Goal: Task Accomplishment & Management: Use online tool/utility

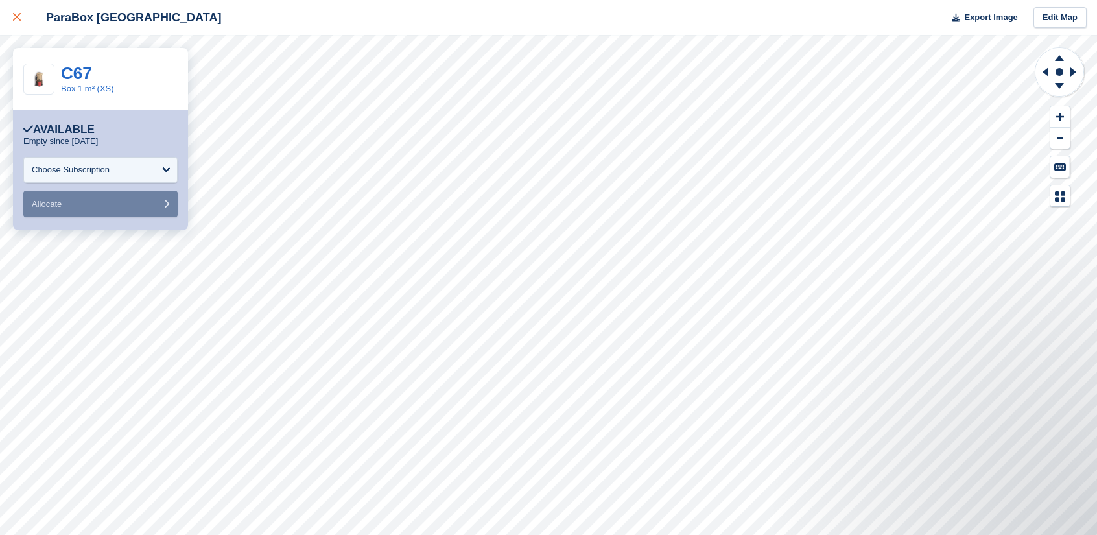
click at [23, 26] on link at bounding box center [17, 17] width 34 height 35
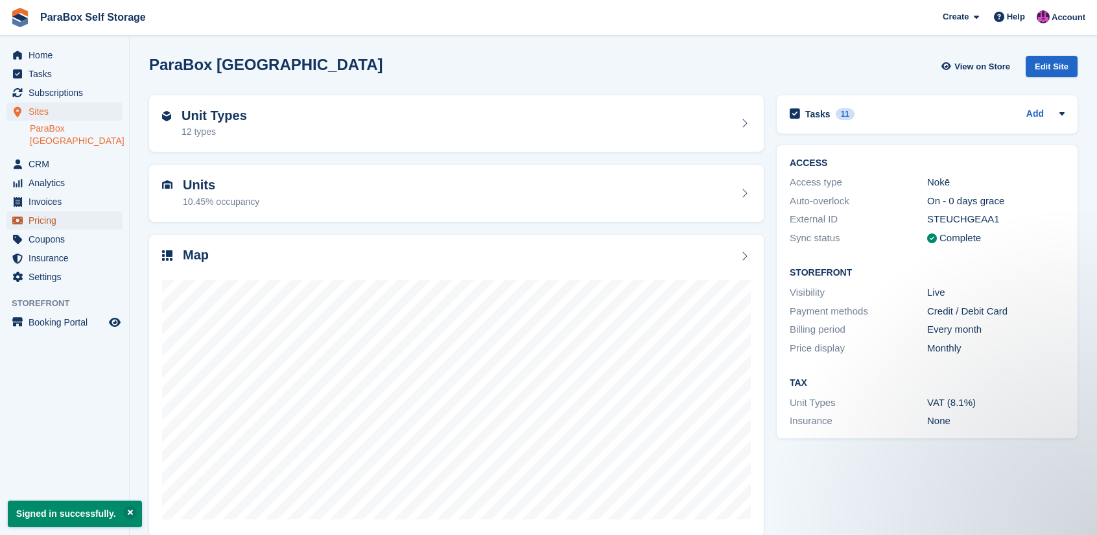
click at [78, 211] on span "Pricing" at bounding box center [68, 220] width 78 height 18
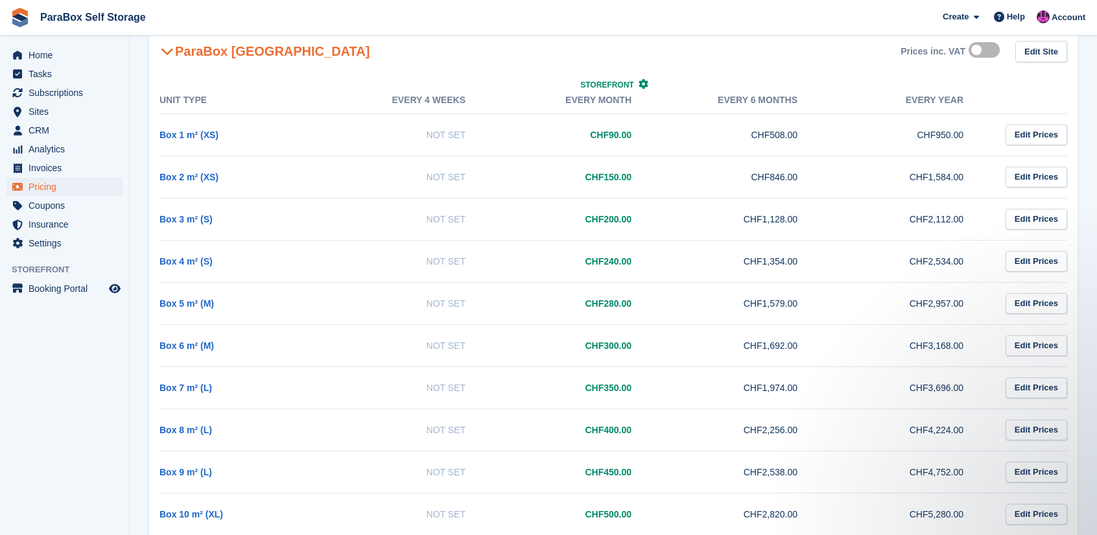
scroll to position [251, 0]
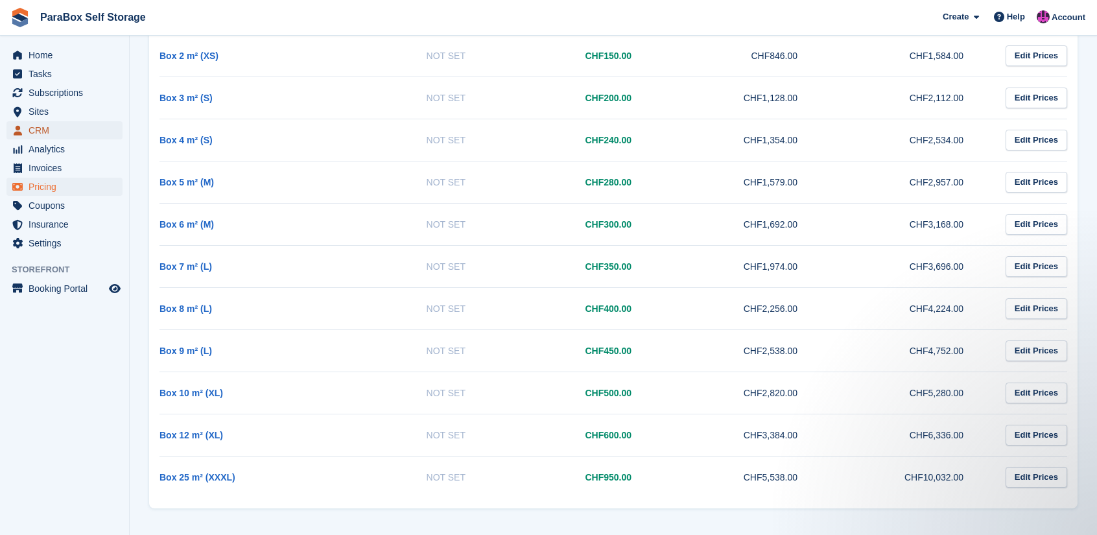
click at [45, 129] on span "CRM" at bounding box center [68, 130] width 78 height 18
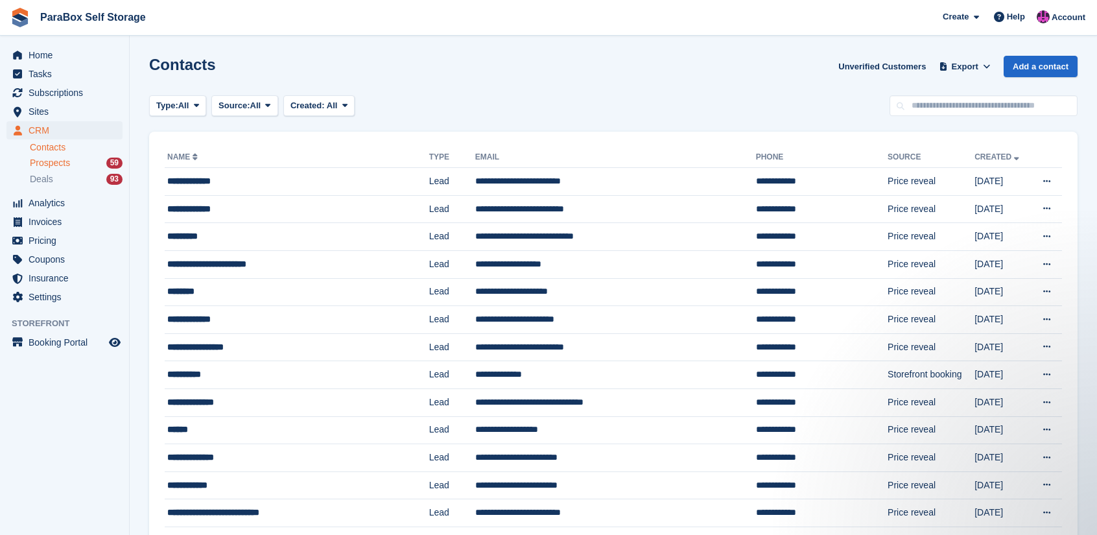
click at [93, 163] on div "Prospects 59" at bounding box center [76, 163] width 93 height 12
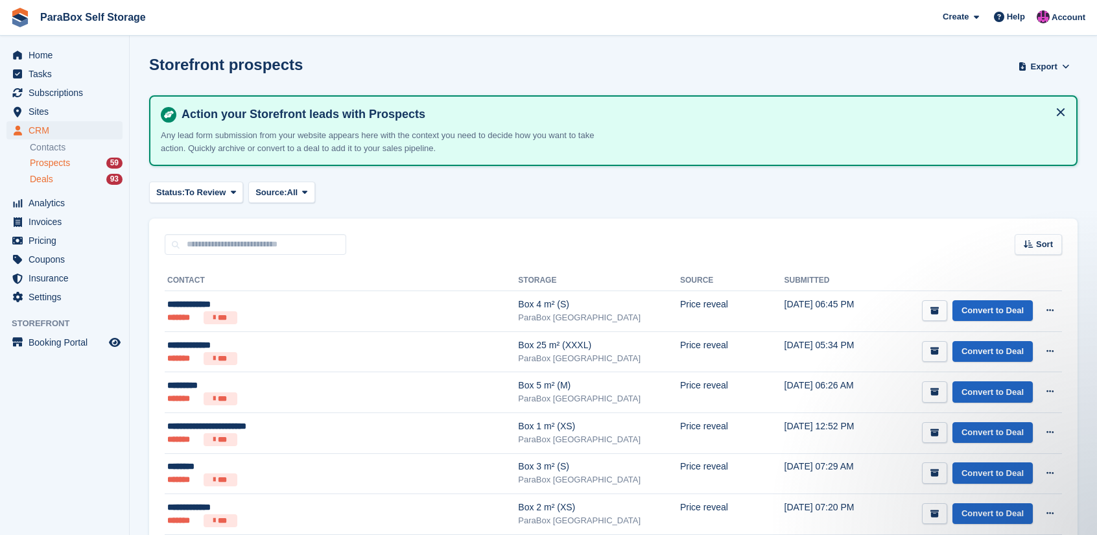
click at [102, 184] on div "Deals 93" at bounding box center [76, 179] width 93 height 12
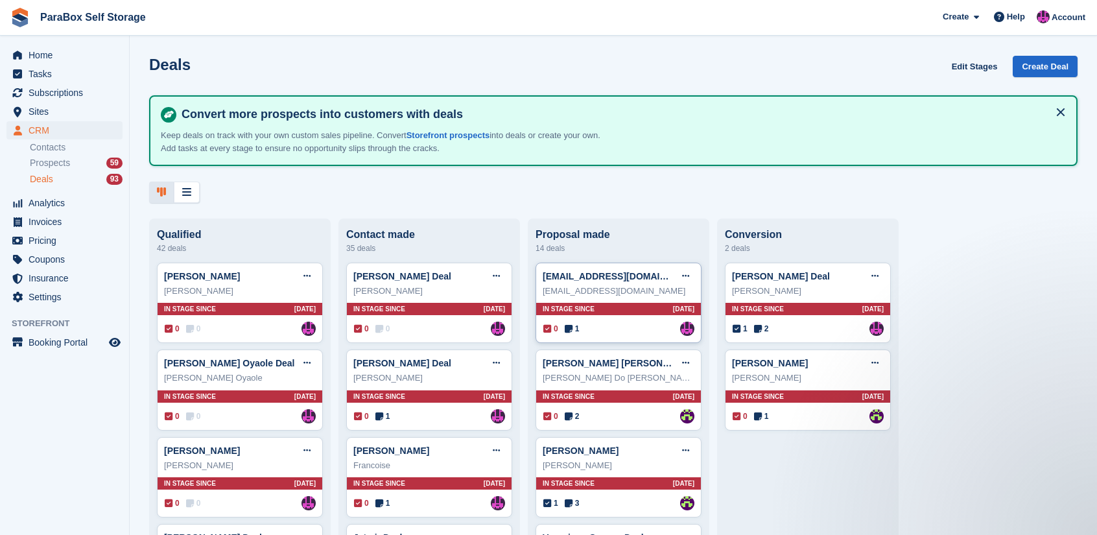
click at [602, 286] on div "ewertonafcanio@gmail.com Deal Edit deal Mark as won Mark as lost Delete deal" at bounding box center [619, 276] width 152 height 19
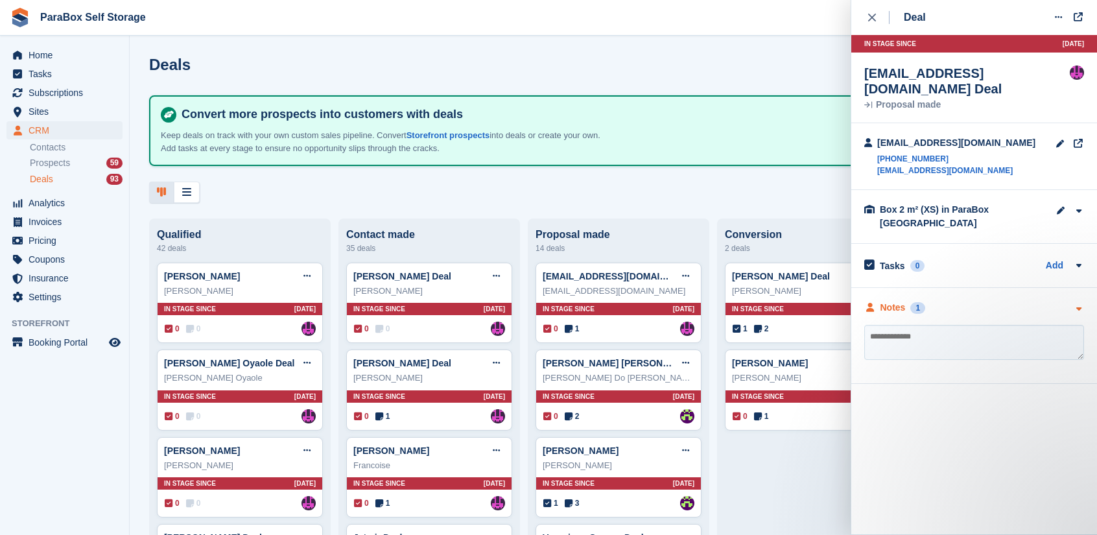
click at [895, 301] on div "Notes" at bounding box center [893, 308] width 25 height 14
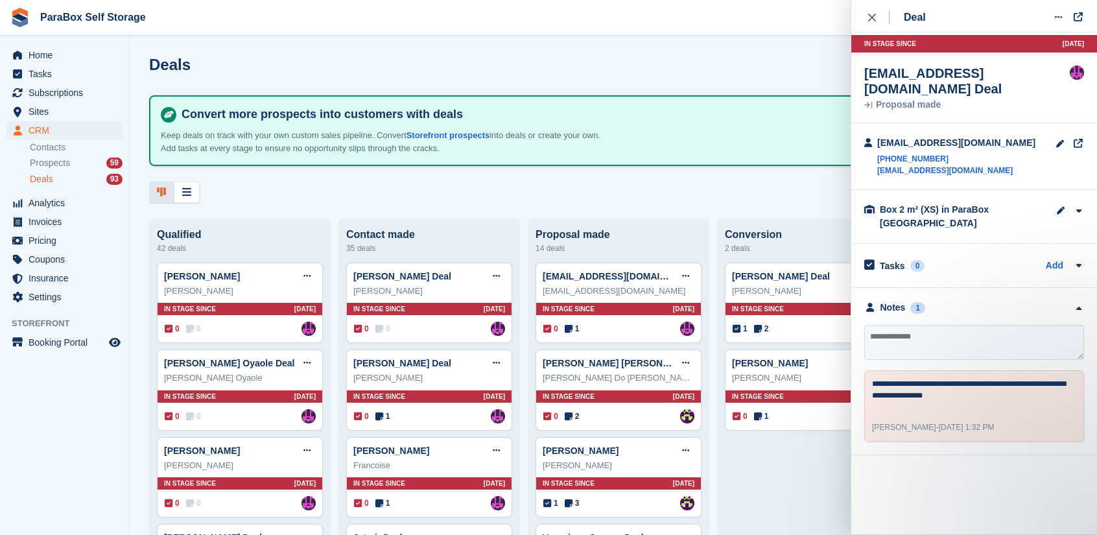
click at [922, 325] on textarea at bounding box center [975, 342] width 220 height 35
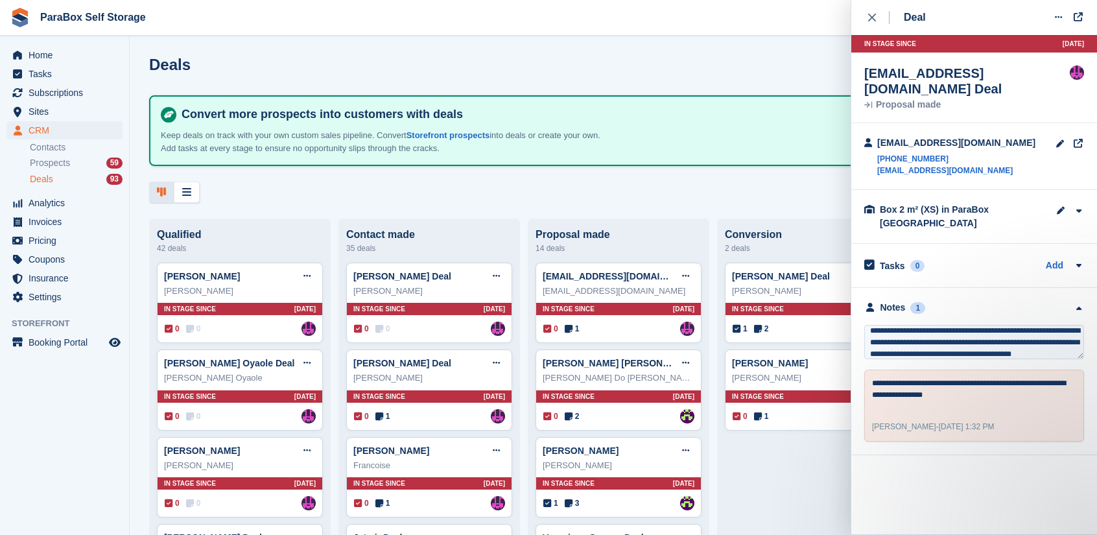
scroll to position [18, 0]
type textarea "**********"
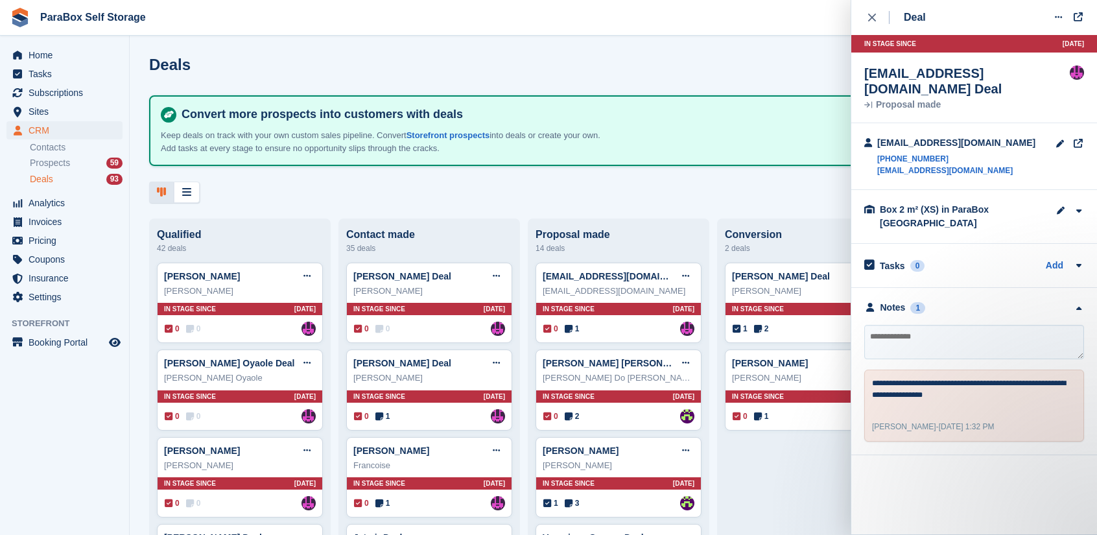
scroll to position [0, 0]
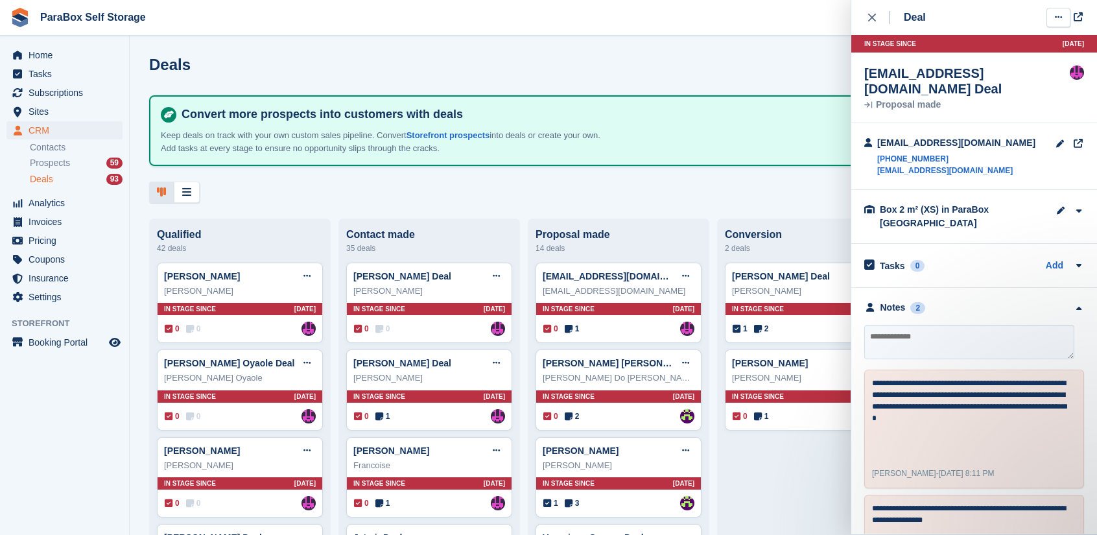
click at [1063, 24] on button at bounding box center [1059, 17] width 24 height 19
click at [1014, 39] on p "Edit deal" at bounding box center [1008, 42] width 113 height 17
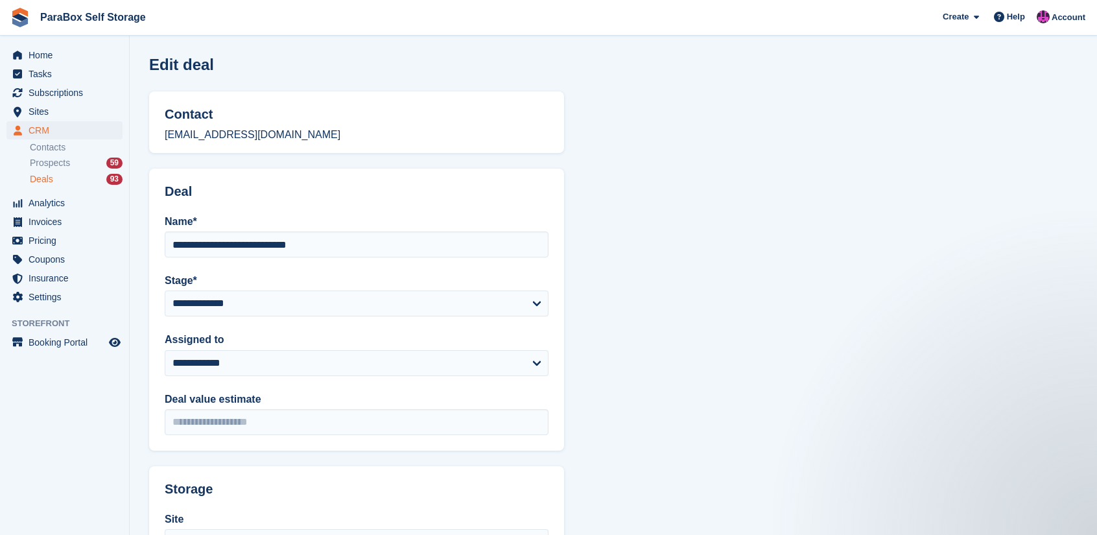
click at [91, 183] on div "Deals 93" at bounding box center [76, 179] width 93 height 12
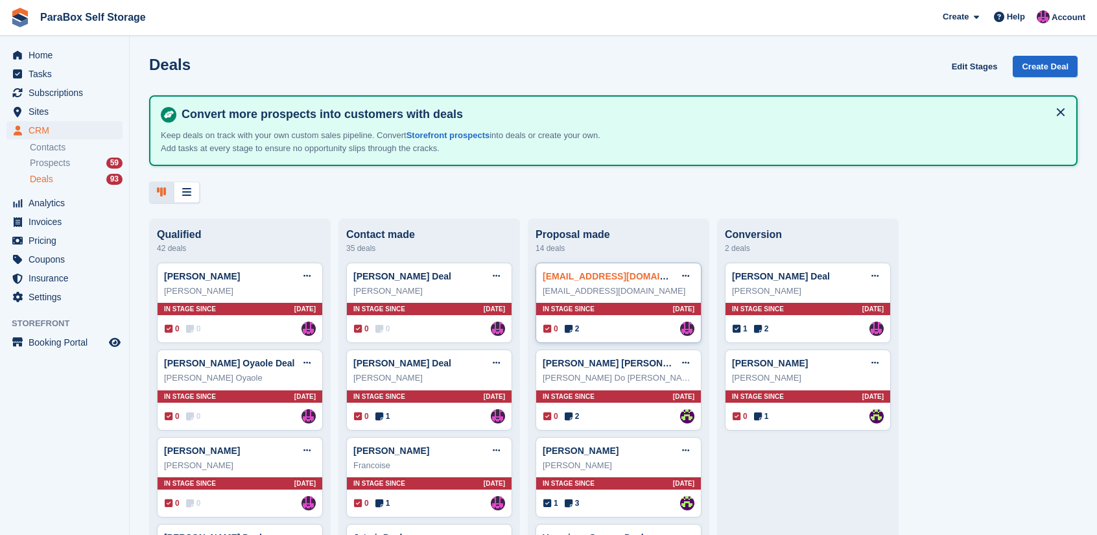
click at [636, 281] on link "ewertonafcanio@gmail.com Deal" at bounding box center [633, 276] width 180 height 10
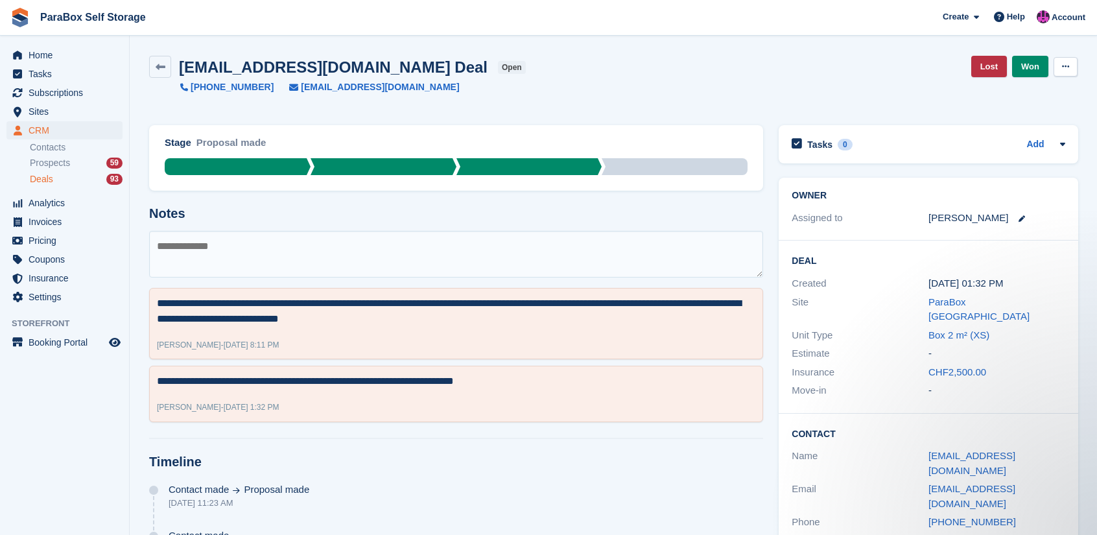
click at [1064, 64] on icon at bounding box center [1065, 66] width 7 height 8
click at [1045, 97] on p "Edit Deal" at bounding box center [1015, 92] width 113 height 17
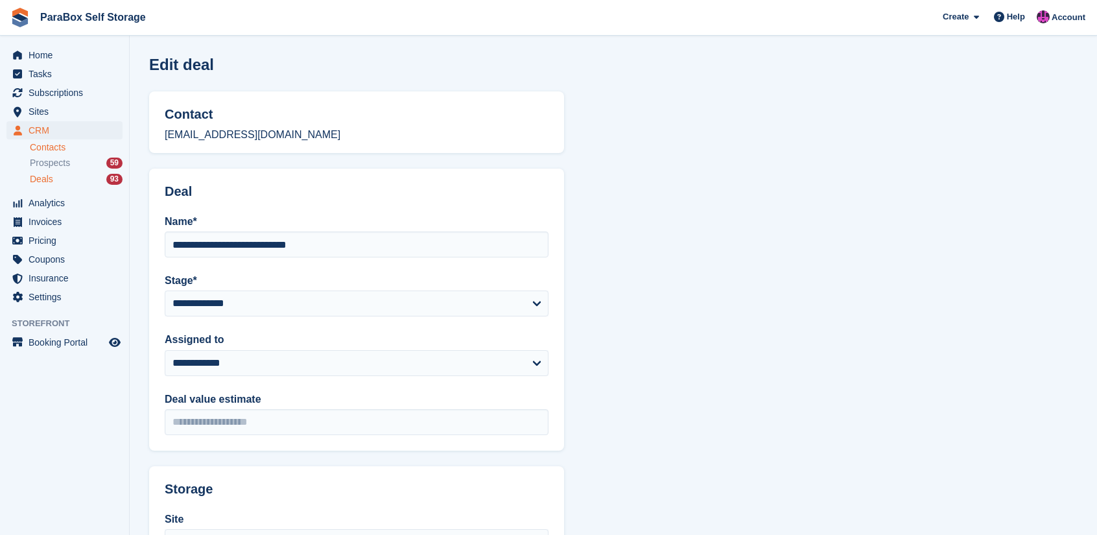
click at [69, 145] on link "Contacts" at bounding box center [76, 147] width 93 height 12
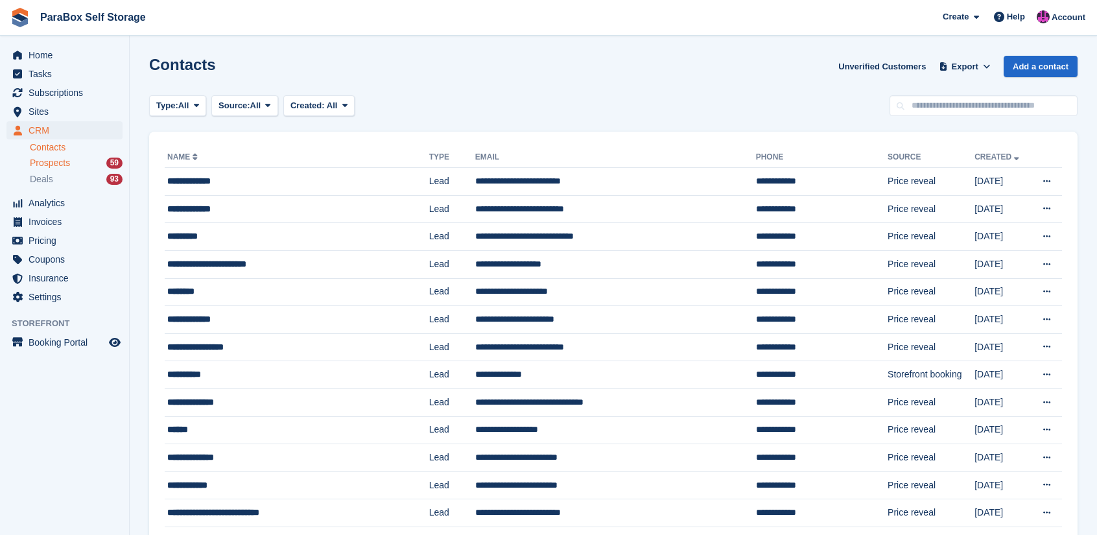
click at [73, 161] on div "Prospects 59" at bounding box center [76, 163] width 93 height 12
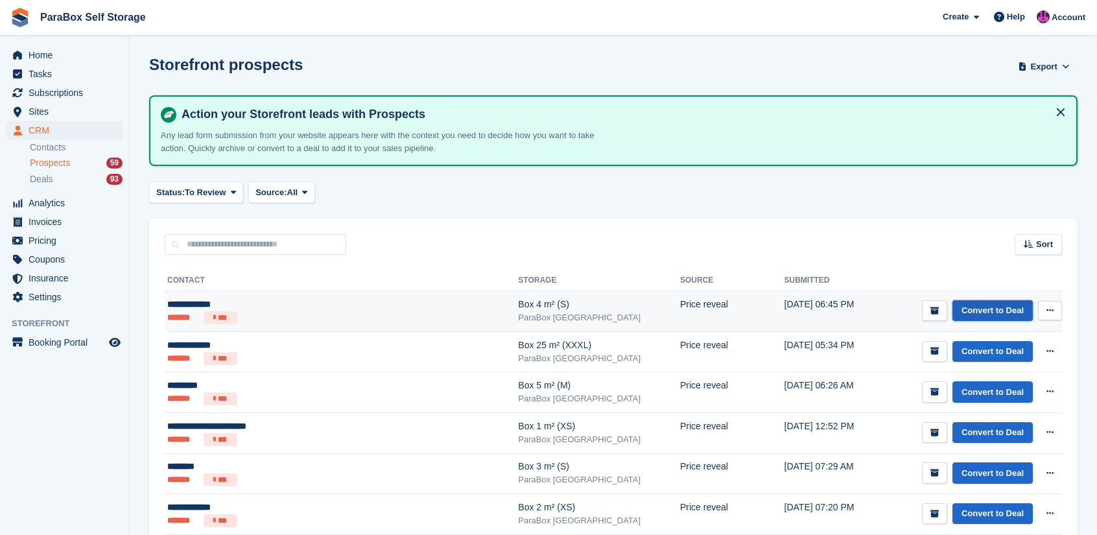
click at [977, 311] on link "Convert to Deal" at bounding box center [993, 310] width 80 height 21
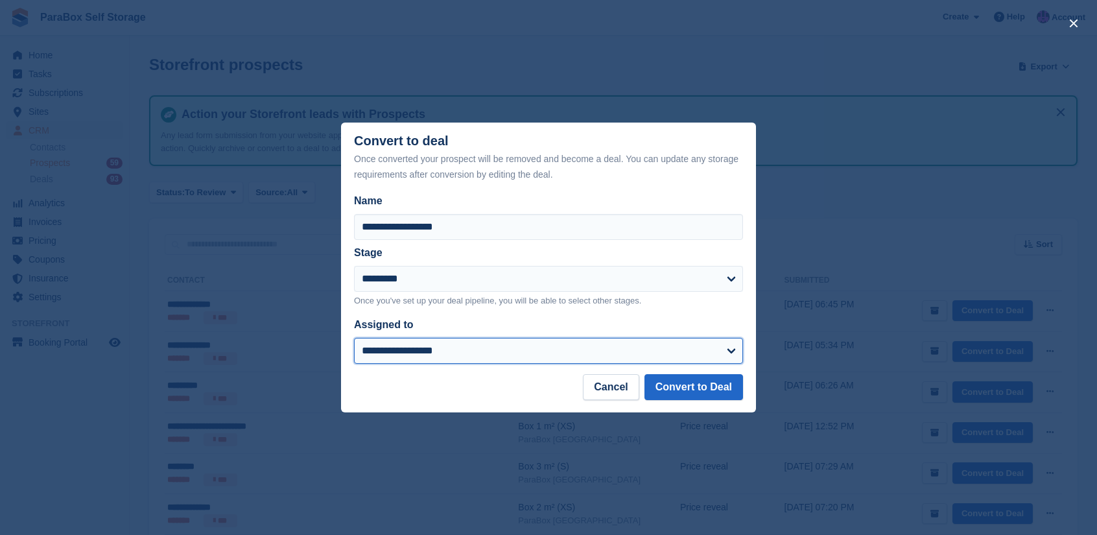
click at [675, 353] on select "**********" at bounding box center [548, 351] width 389 height 26
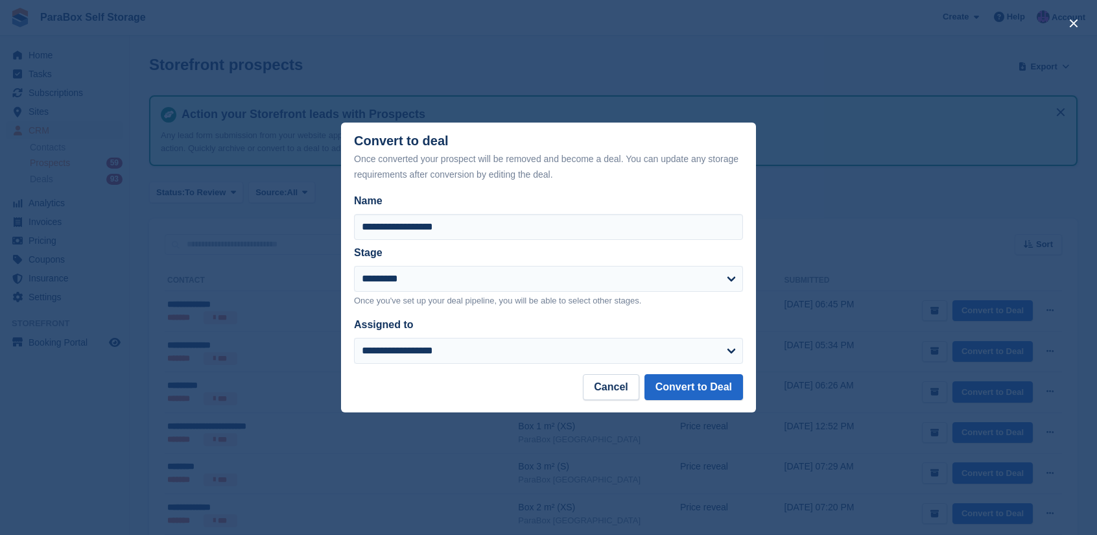
click at [810, 241] on div "close" at bounding box center [548, 267] width 1097 height 535
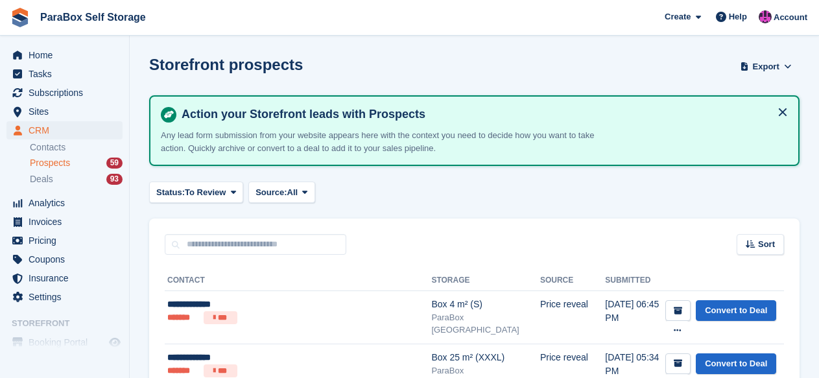
drag, startPoint x: 215, startPoint y: 173, endPoint x: 433, endPoint y: 196, distance: 219.1
click at [433, 196] on div "Status: To Review All Archived To Review Source: All All Incomplete booking Pri…" at bounding box center [474, 192] width 651 height 21
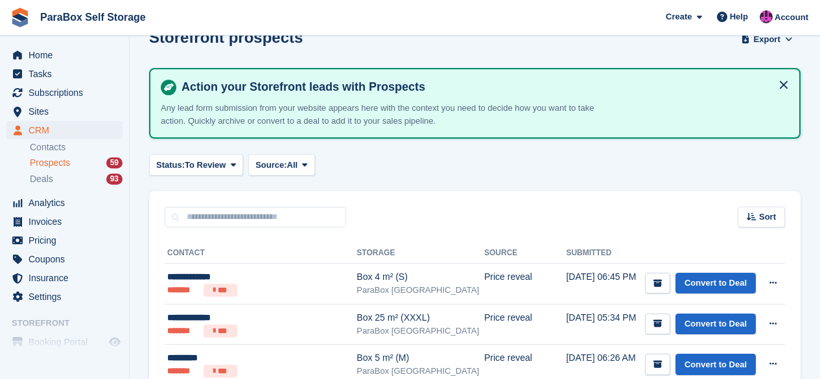
scroll to position [65, 0]
